Goal: Task Accomplishment & Management: Use online tool/utility

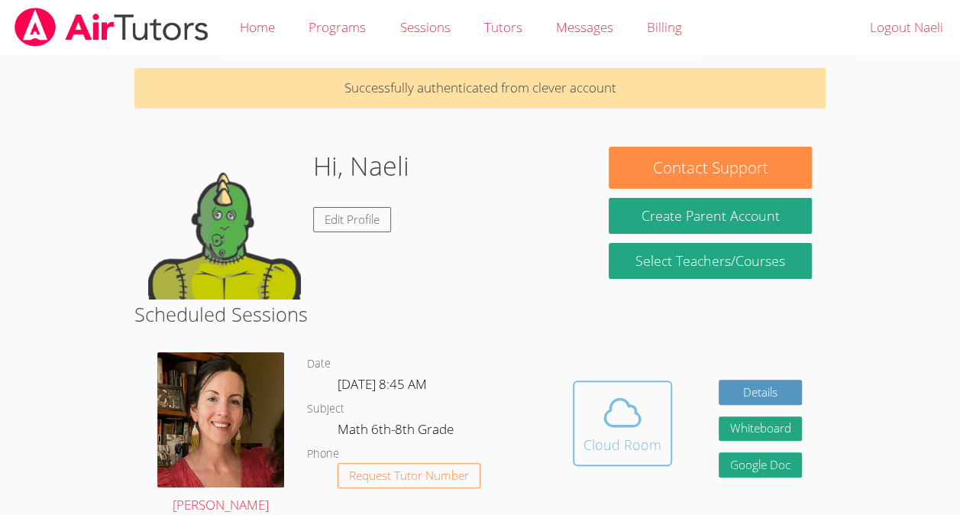
click at [625, 441] on div "Cloud Room" at bounding box center [623, 444] width 78 height 21
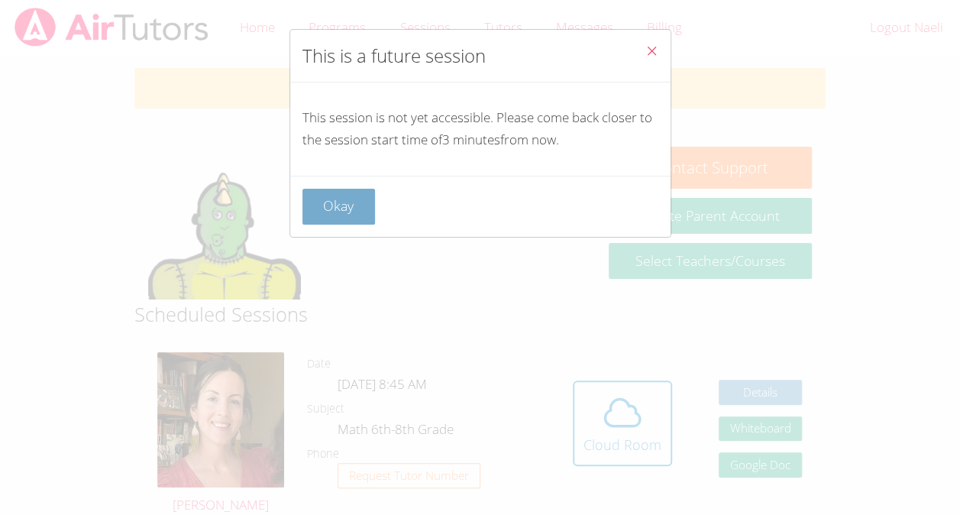
click at [339, 199] on button "Okay" at bounding box center [338, 207] width 73 height 36
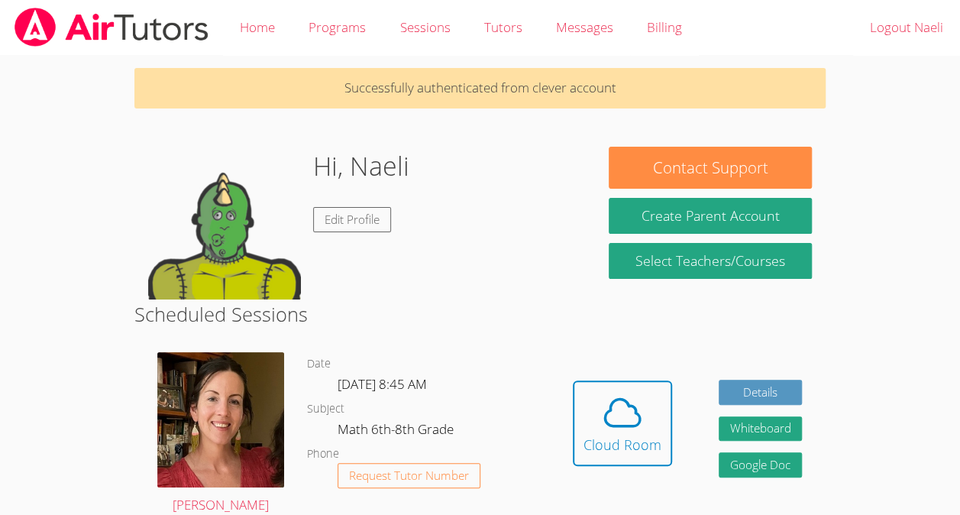
click at [623, 444] on div "Cloud Room" at bounding box center [623, 444] width 78 height 21
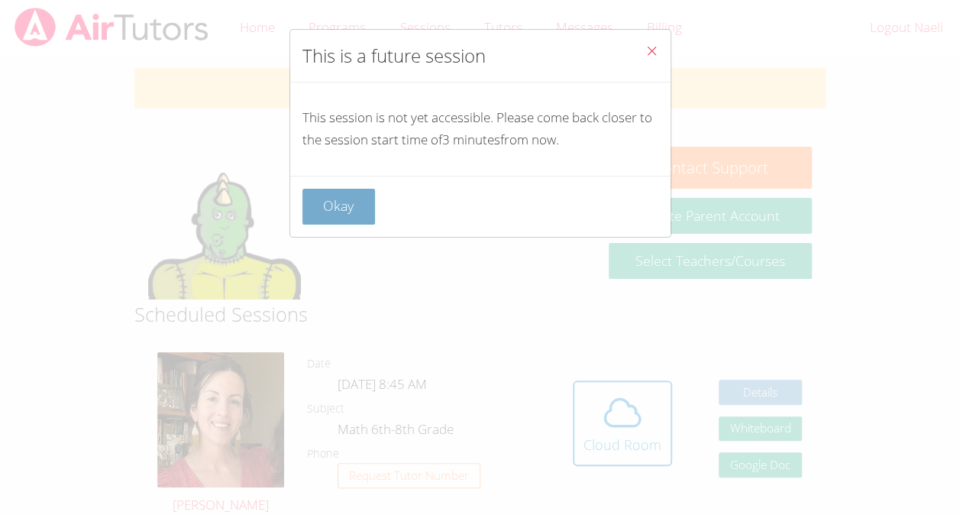
click at [353, 211] on button "Okay" at bounding box center [338, 207] width 73 height 36
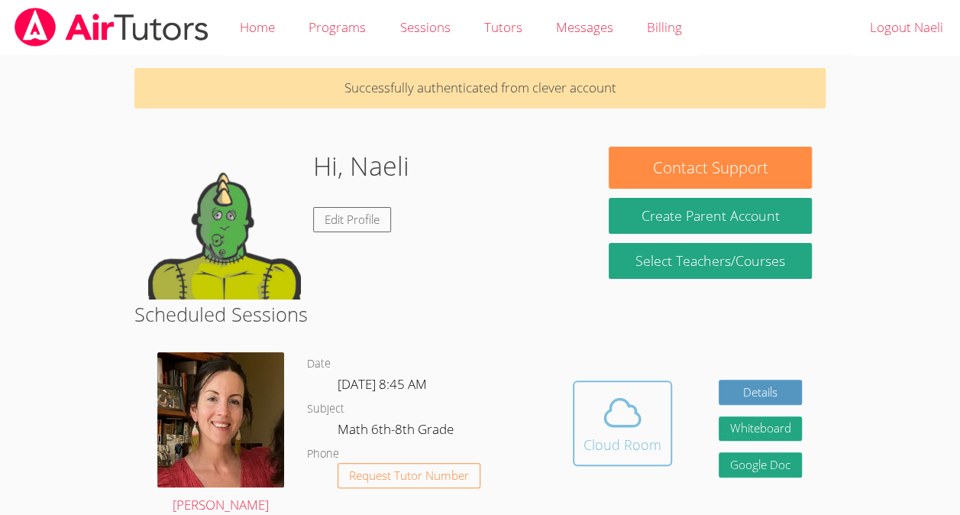
click at [590, 435] on div "Cloud Room" at bounding box center [623, 444] width 78 height 21
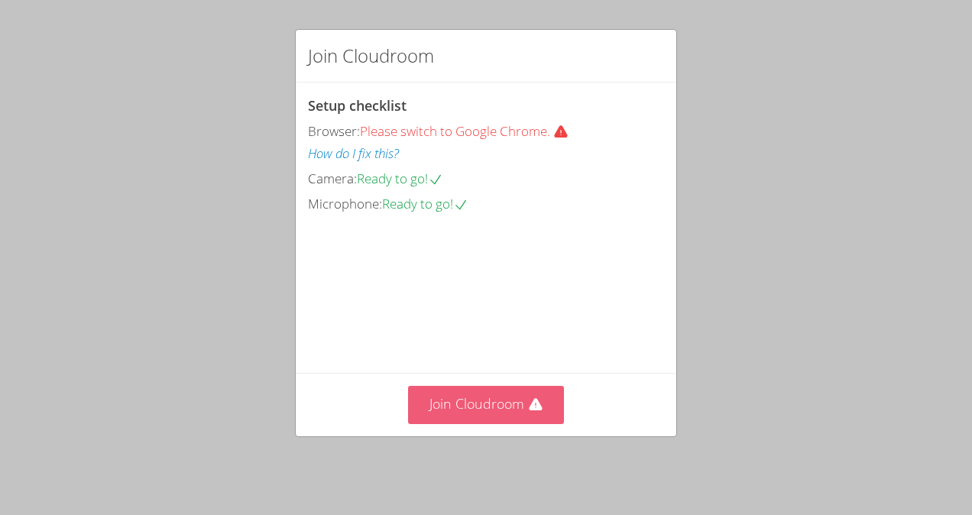
click at [513, 406] on button "Join Cloudroom" at bounding box center [486, 404] width 157 height 37
